Goal: Task Accomplishment & Management: Use online tool/utility

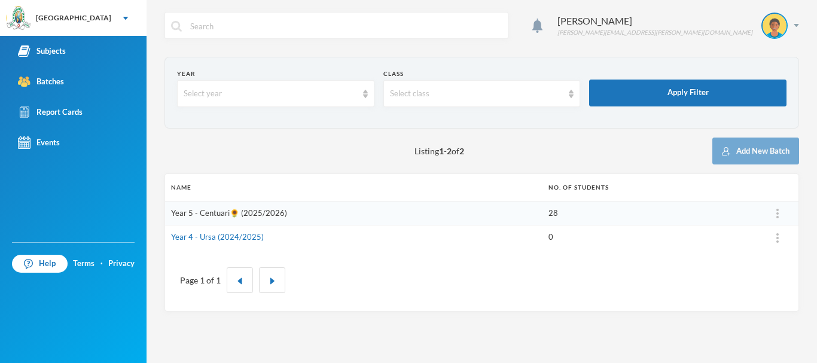
click at [248, 214] on link "Year 5 - Centuari🌻 (2025/2026)" at bounding box center [229, 213] width 116 height 10
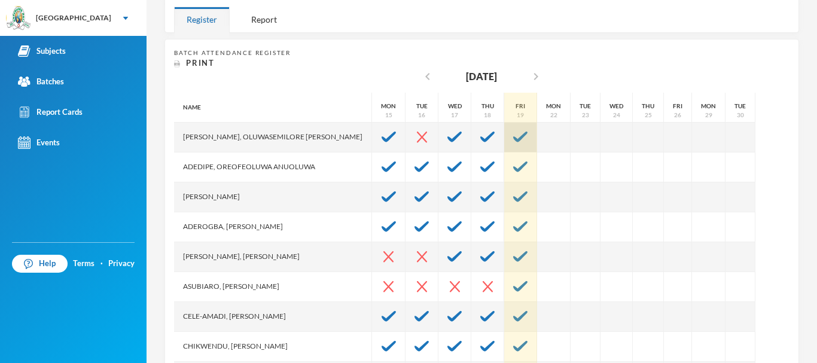
click at [513, 134] on img at bounding box center [520, 137] width 14 height 11
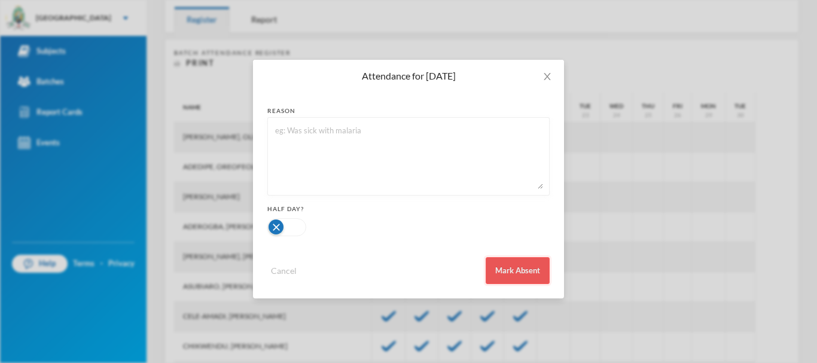
click at [532, 266] on button "Mark Absent" at bounding box center [518, 270] width 64 height 27
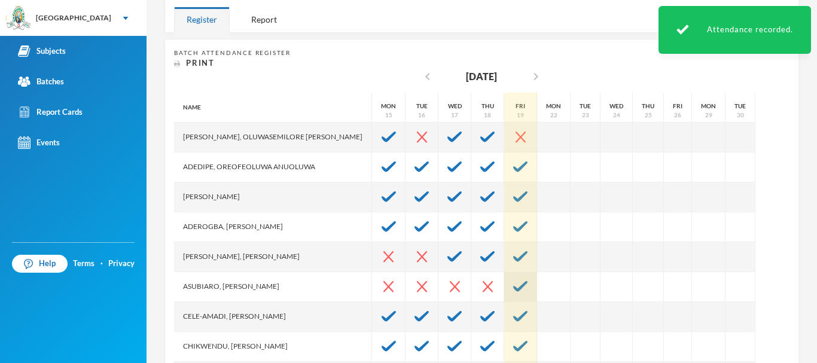
click at [513, 281] on img at bounding box center [520, 286] width 14 height 11
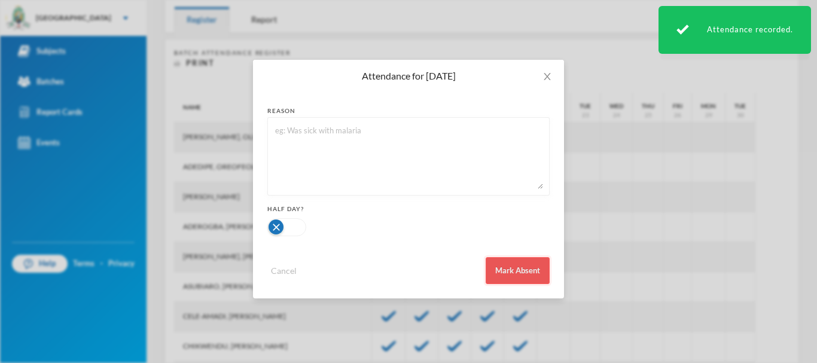
click at [513, 275] on button "Mark Absent" at bounding box center [518, 270] width 64 height 27
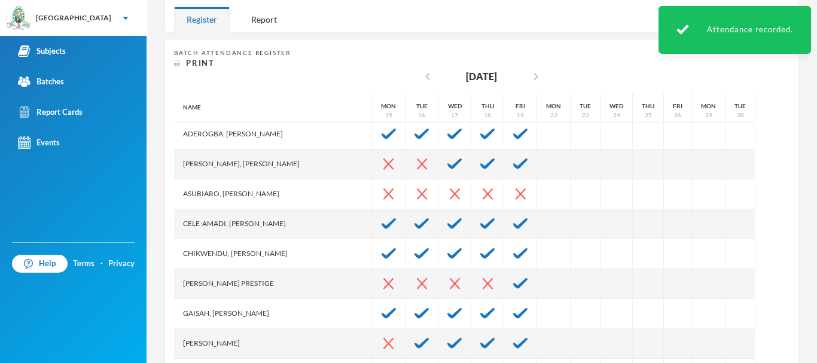
scroll to position [93, 0]
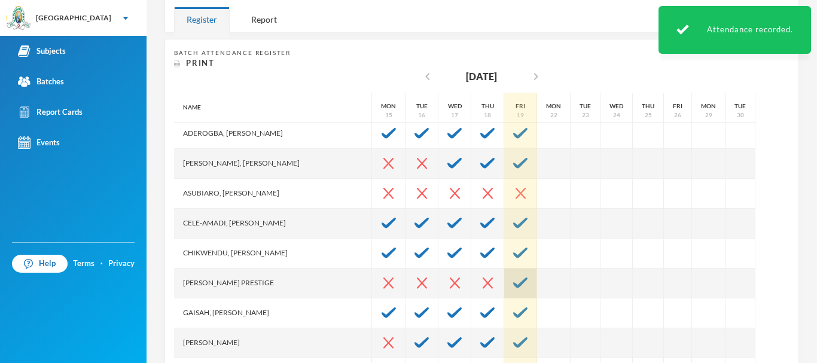
click at [513, 277] on img at bounding box center [520, 282] width 14 height 11
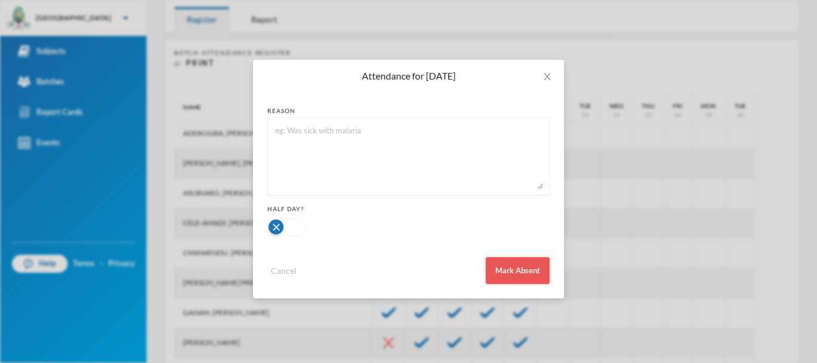
click at [517, 266] on button "Mark Absent" at bounding box center [518, 270] width 64 height 27
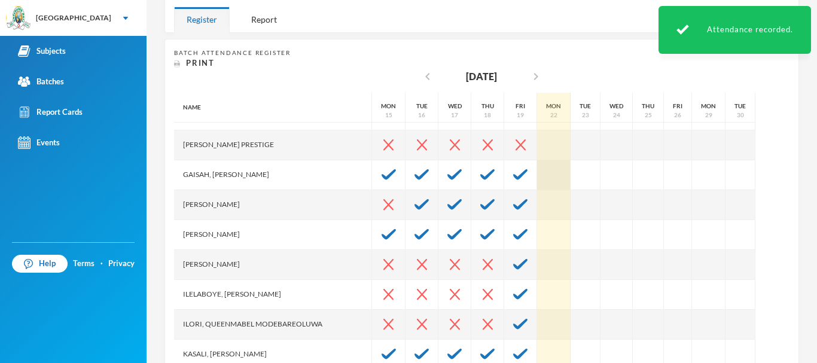
scroll to position [232, 0]
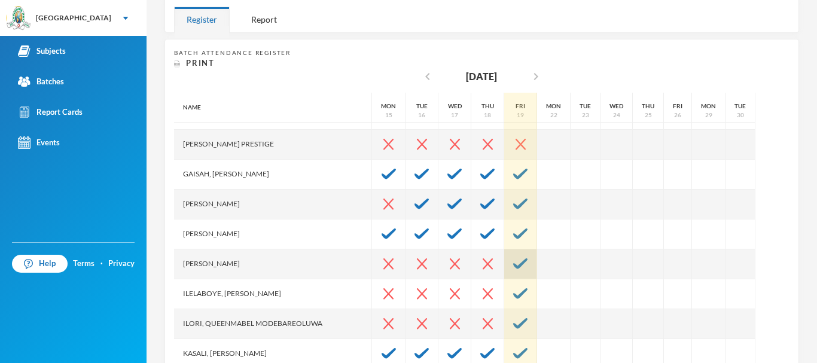
click at [513, 263] on img at bounding box center [520, 263] width 14 height 11
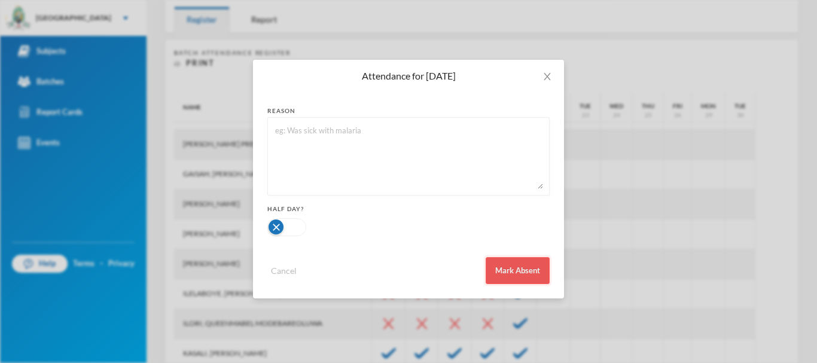
click at [521, 270] on button "Mark Absent" at bounding box center [518, 270] width 64 height 27
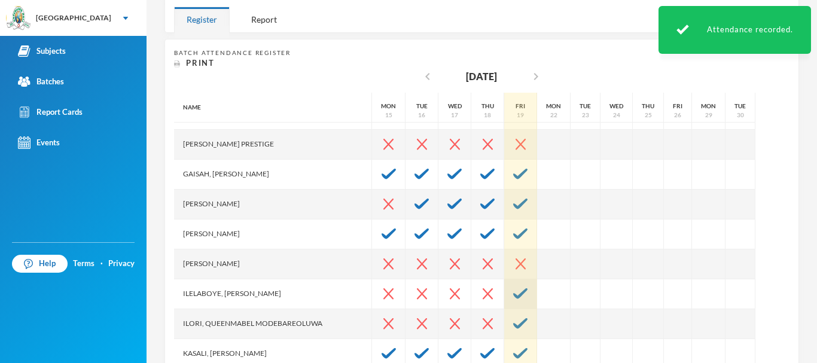
click at [513, 293] on img at bounding box center [520, 293] width 14 height 11
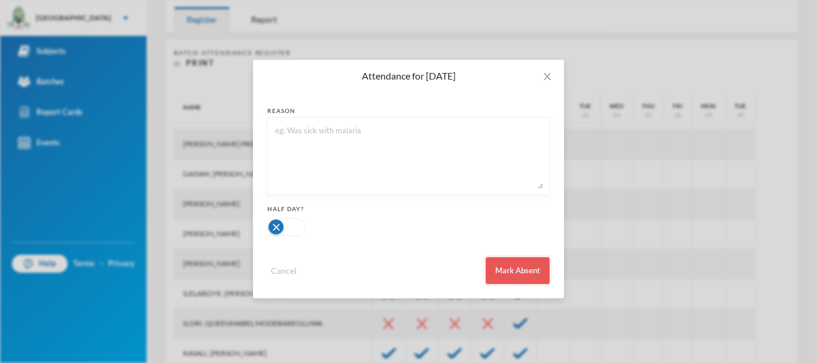
click at [526, 273] on button "Mark Absent" at bounding box center [518, 270] width 64 height 27
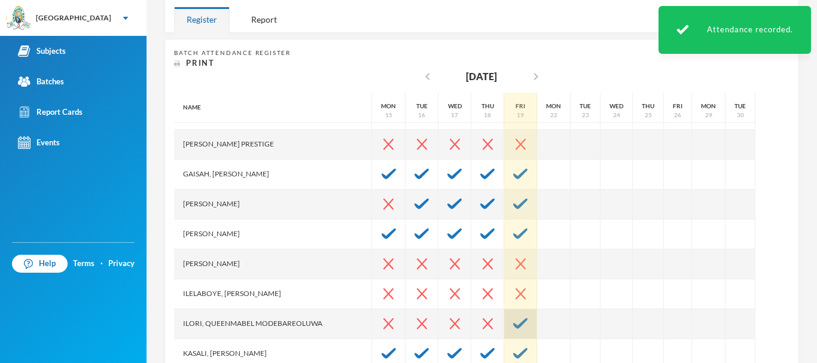
click at [513, 321] on img at bounding box center [520, 323] width 14 height 11
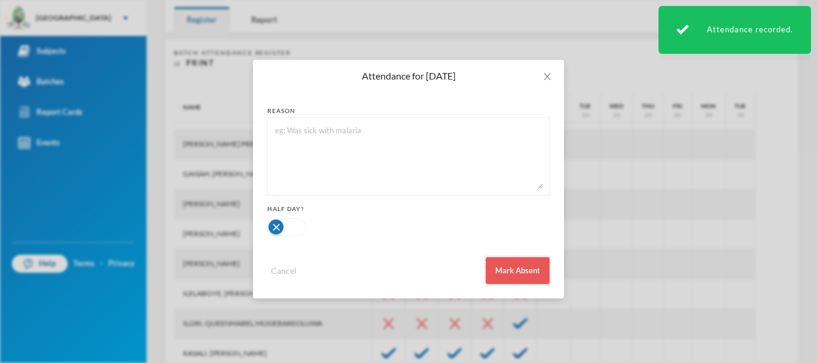
click at [514, 264] on button "Mark Absent" at bounding box center [518, 270] width 64 height 27
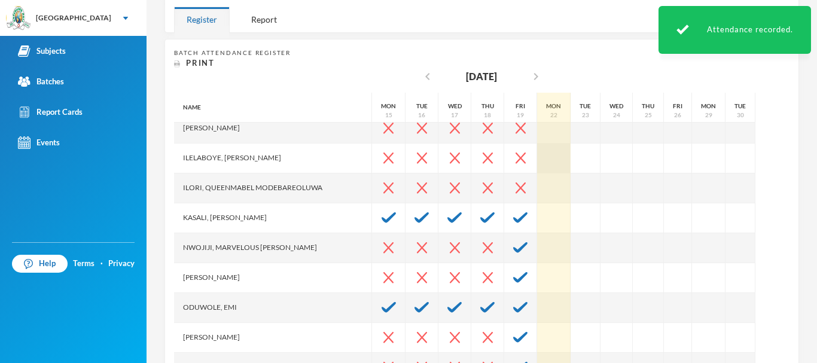
scroll to position [368, 0]
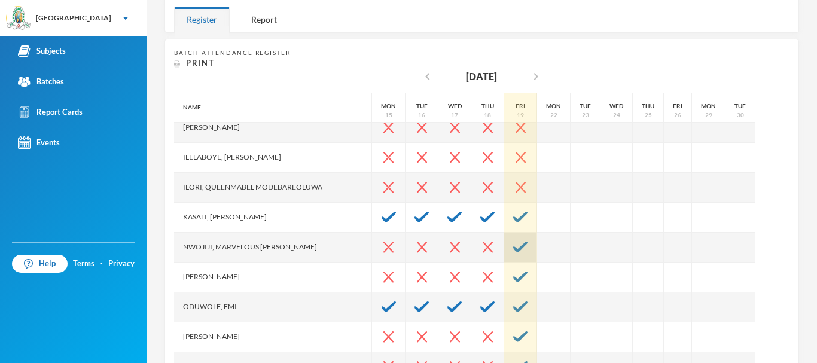
click at [504, 244] on div at bounding box center [520, 248] width 33 height 30
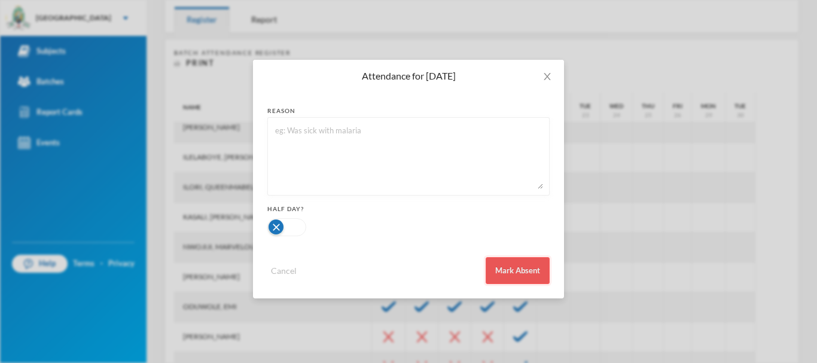
click at [517, 272] on button "Mark Absent" at bounding box center [518, 270] width 64 height 27
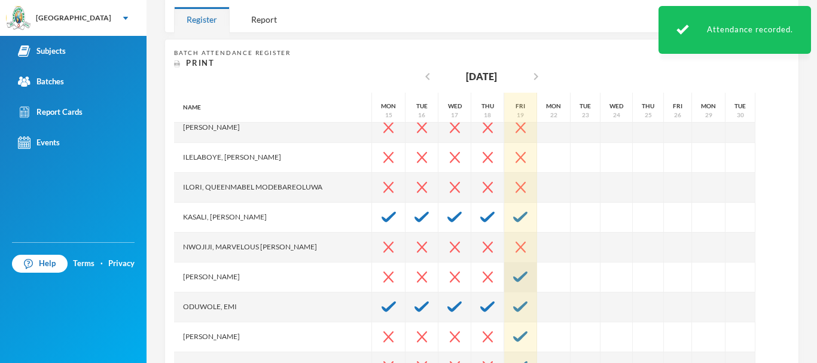
click at [513, 276] on img at bounding box center [520, 277] width 14 height 11
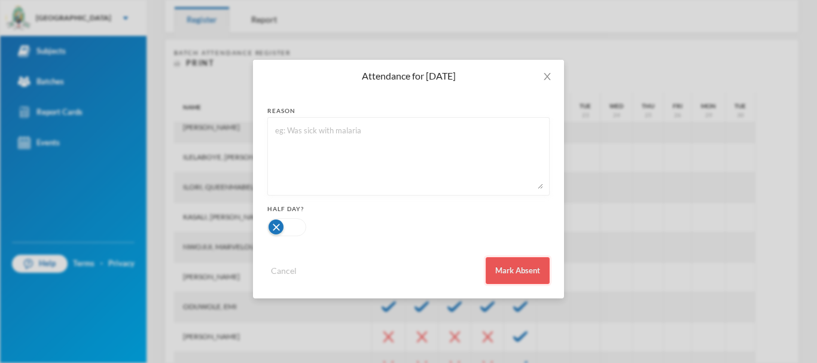
click at [510, 264] on button "Mark Absent" at bounding box center [518, 270] width 64 height 27
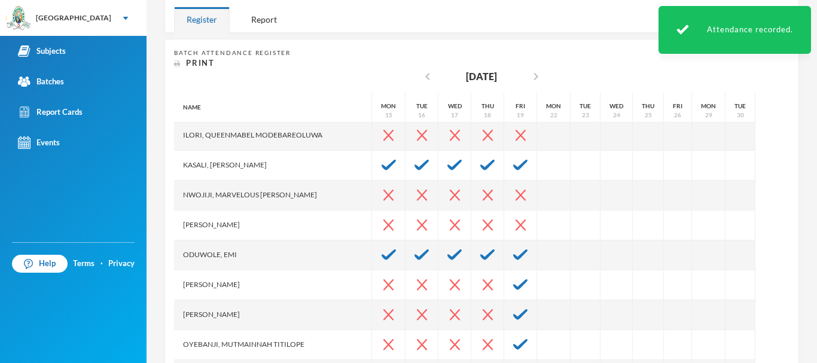
scroll to position [459, 0]
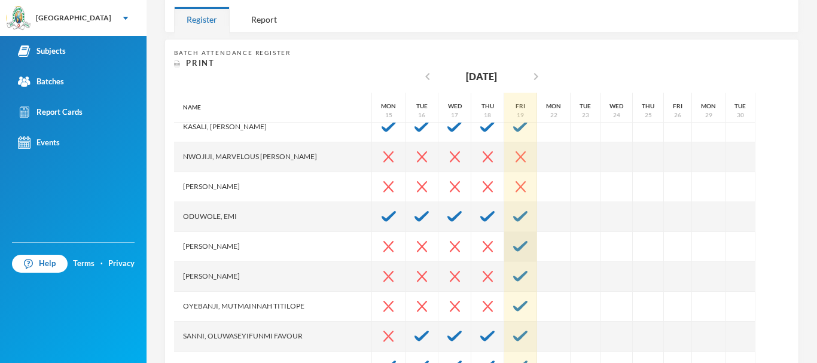
click at [513, 245] on img at bounding box center [520, 246] width 14 height 11
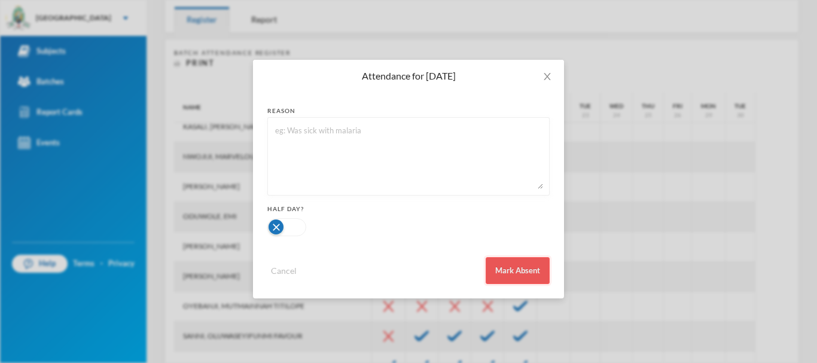
click at [512, 278] on button "Mark Absent" at bounding box center [518, 270] width 64 height 27
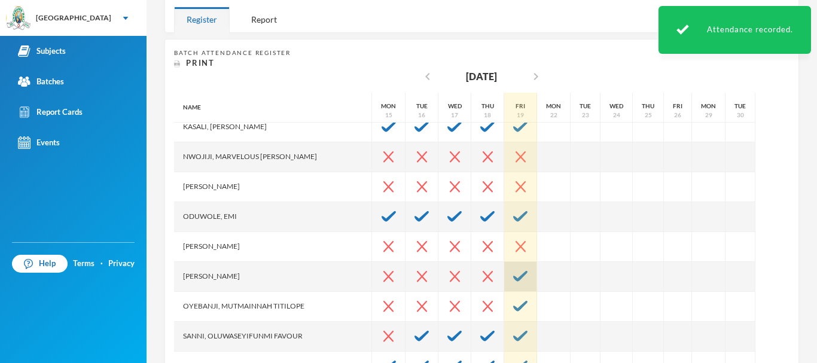
click at [513, 274] on img at bounding box center [520, 276] width 14 height 11
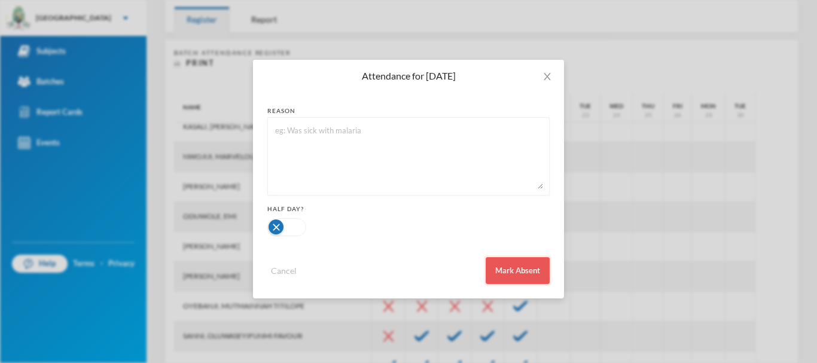
click at [506, 270] on button "Mark Absent" at bounding box center [518, 270] width 64 height 27
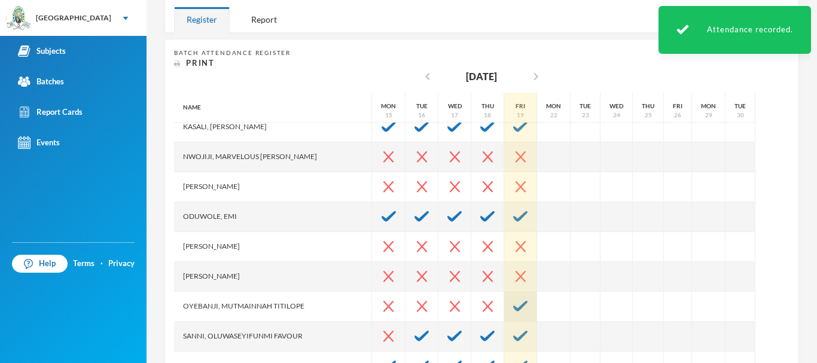
click at [513, 307] on img at bounding box center [520, 306] width 14 height 11
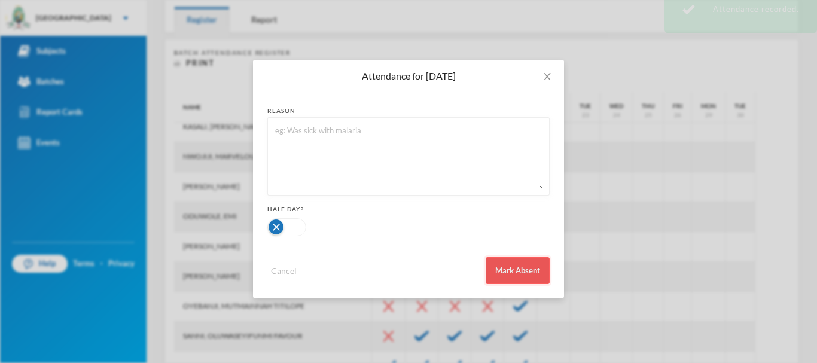
click at [519, 264] on button "Mark Absent" at bounding box center [518, 270] width 64 height 27
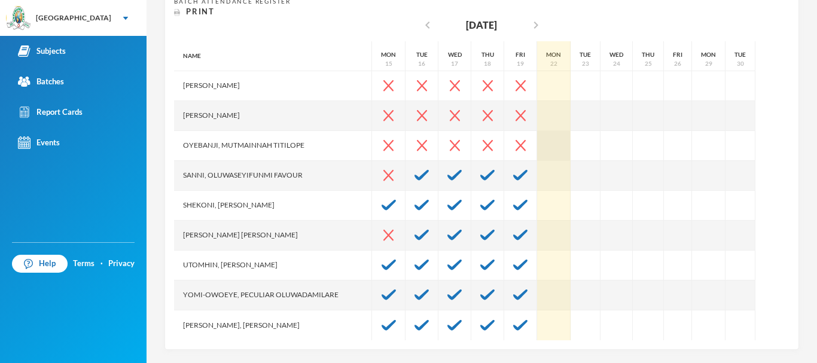
scroll to position [255, 0]
